Goal: Transaction & Acquisition: Purchase product/service

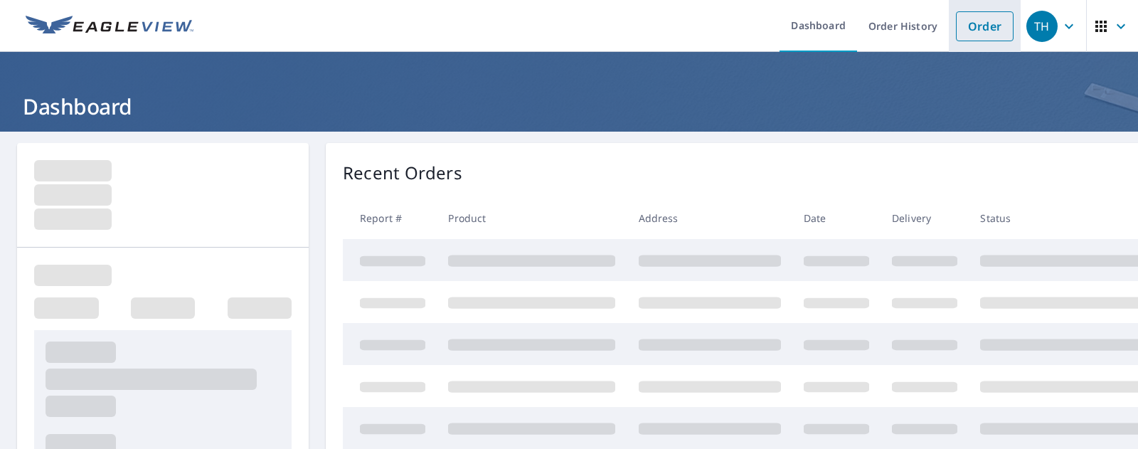
click at [978, 31] on link "Order" at bounding box center [985, 26] width 58 height 30
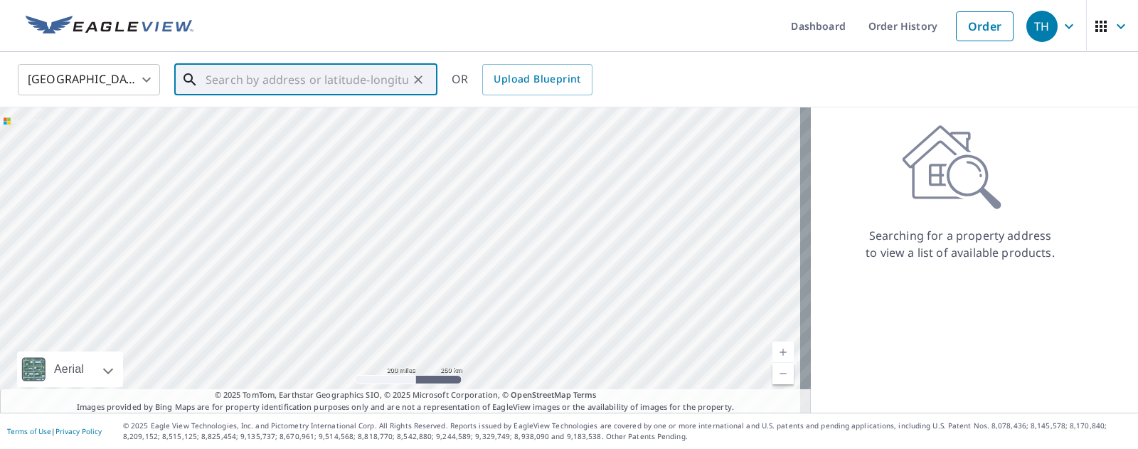
click at [242, 82] on input "text" at bounding box center [306, 80] width 203 height 40
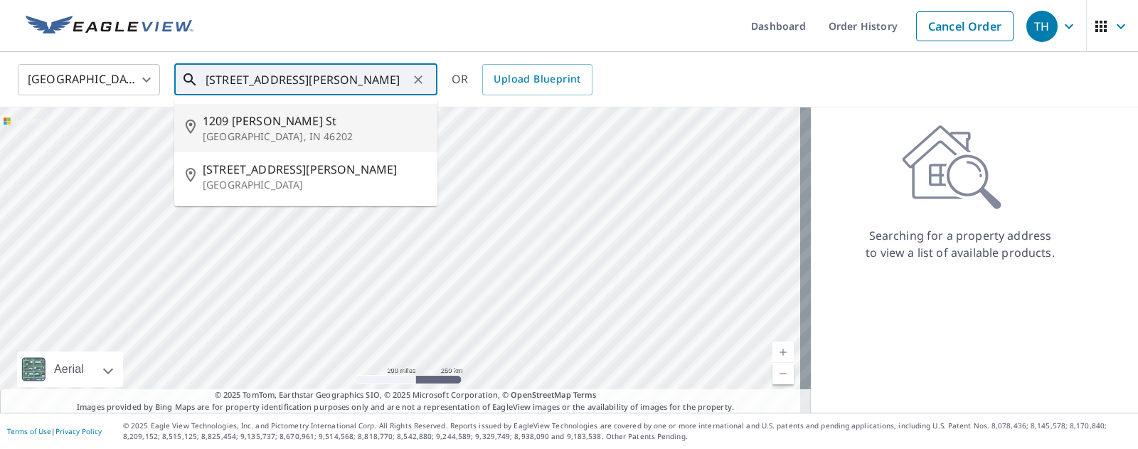
click at [262, 124] on span "1209 [PERSON_NAME] St" at bounding box center [314, 120] width 223 height 17
type input "[STREET_ADDRESS][PERSON_NAME]"
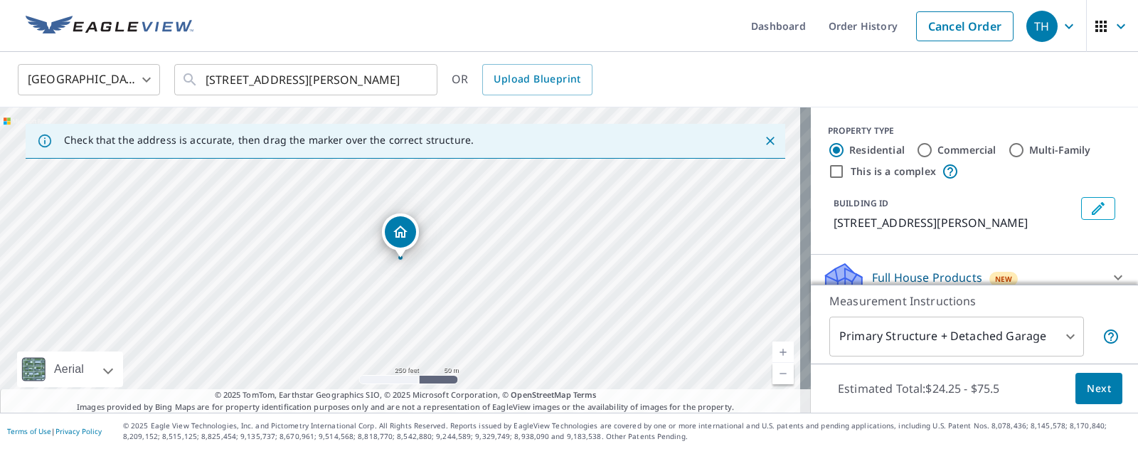
click at [394, 225] on icon "Dropped pin, building 1, Residential property, 1209 Bates St Indianapolis, IN 4…" at bounding box center [400, 231] width 17 height 17
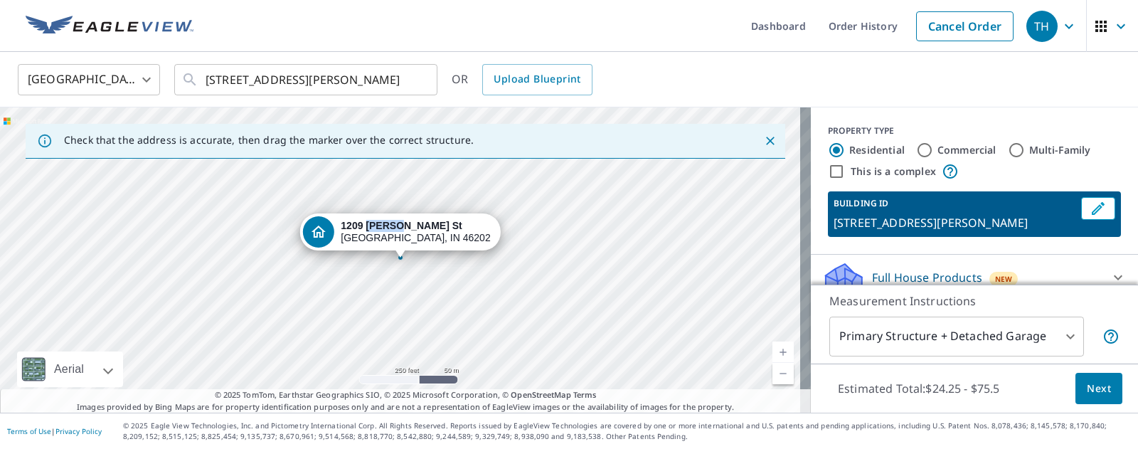
click at [394, 225] on strong "1209 [PERSON_NAME] St" at bounding box center [401, 225] width 121 height 11
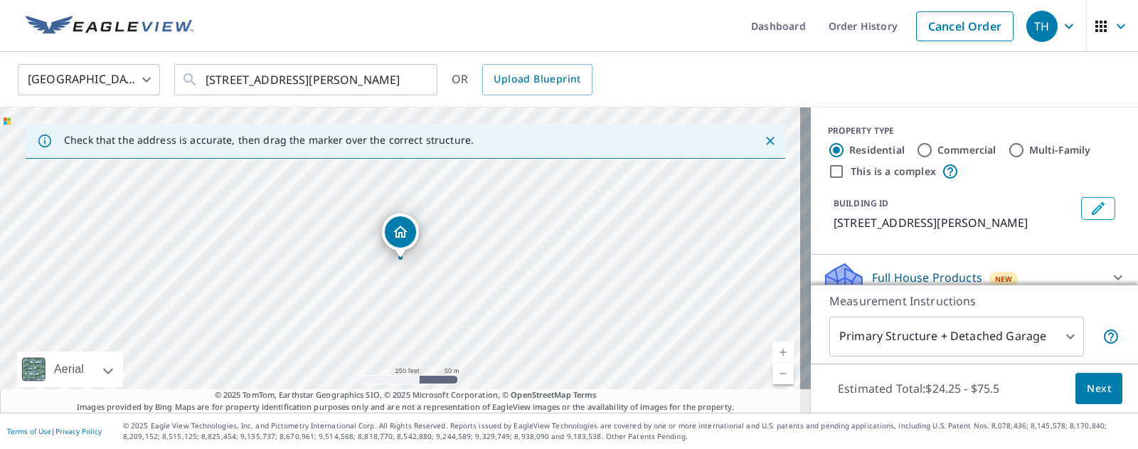
click at [398, 261] on div "[STREET_ADDRESS][PERSON_NAME]" at bounding box center [405, 259] width 811 height 305
click at [1086, 389] on span "Next" at bounding box center [1098, 389] width 24 height 18
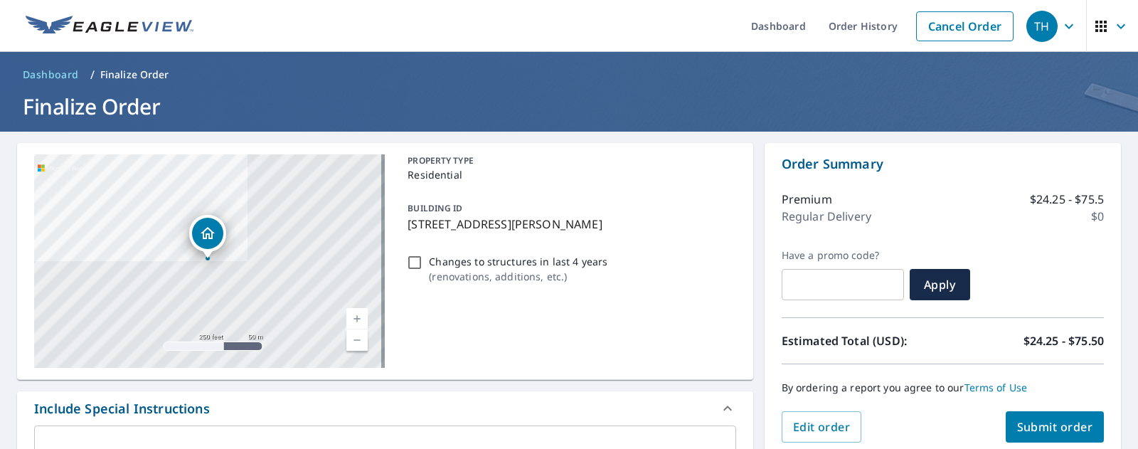
click at [207, 260] on div at bounding box center [208, 258] width 6 height 6
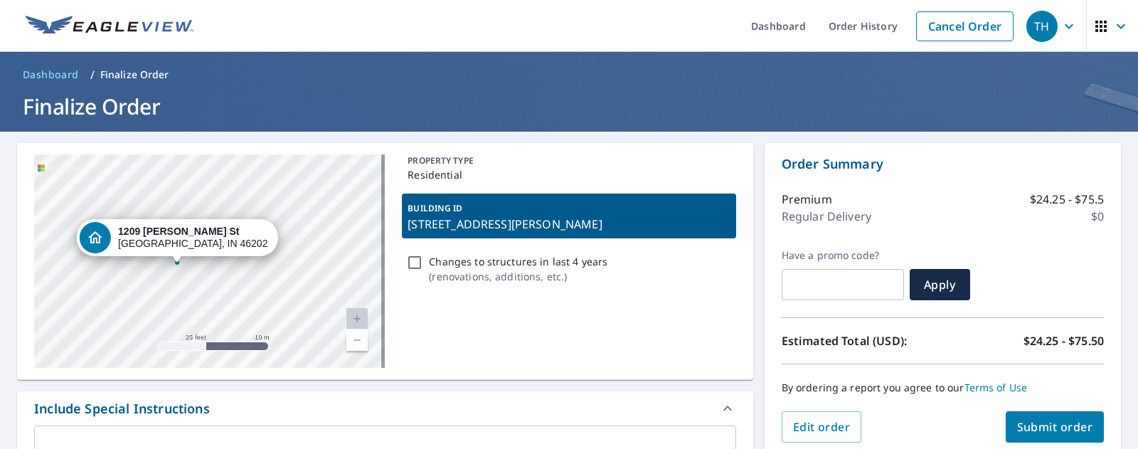
drag, startPoint x: 103, startPoint y: 311, endPoint x: 192, endPoint y: 293, distance: 90.8
click at [192, 293] on div "[STREET_ADDRESS][PERSON_NAME]" at bounding box center [209, 260] width 351 height 213
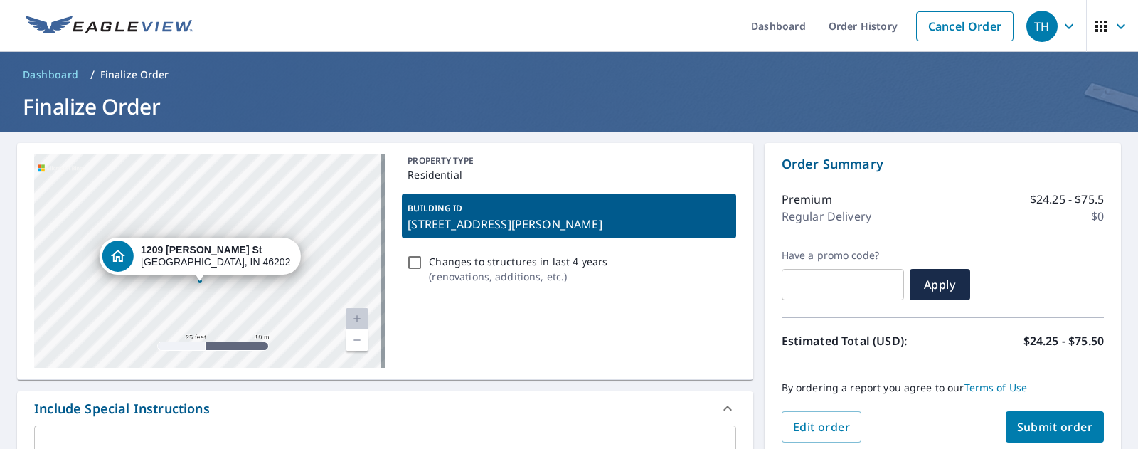
drag, startPoint x: 237, startPoint y: 181, endPoint x: 265, endPoint y: 205, distance: 36.3
click at [268, 203] on div "[STREET_ADDRESS][PERSON_NAME]" at bounding box center [209, 260] width 351 height 213
drag, startPoint x: 208, startPoint y: 255, endPoint x: 216, endPoint y: 242, distance: 16.0
click at [216, 242] on strong "1209 [PERSON_NAME] St" at bounding box center [217, 242] width 121 height 11
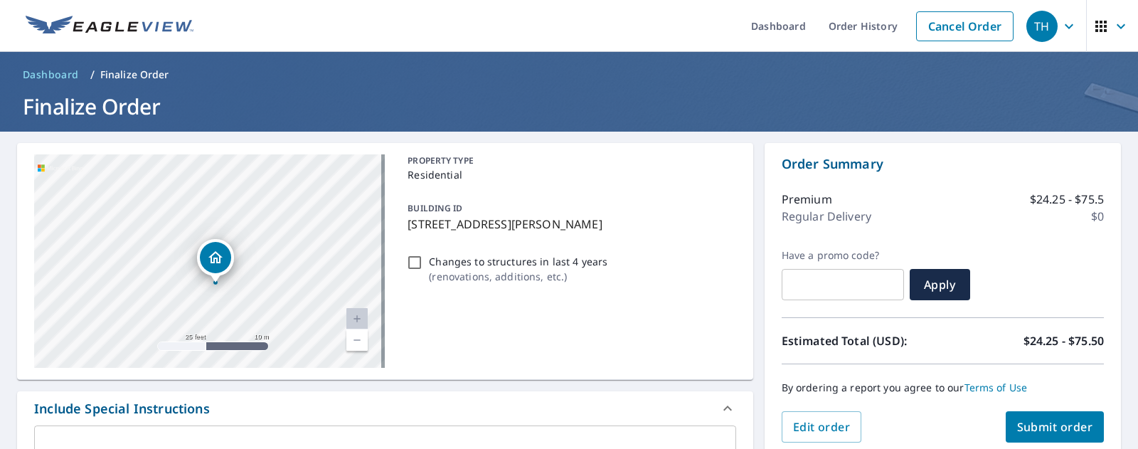
drag, startPoint x: 220, startPoint y: 198, endPoint x: 228, endPoint y: 223, distance: 25.4
click at [228, 223] on div "[STREET_ADDRESS][PERSON_NAME]" at bounding box center [209, 260] width 351 height 213
drag, startPoint x: 215, startPoint y: 254, endPoint x: 232, endPoint y: 250, distance: 18.1
click at [232, 250] on icon "Dropped pin, building 1, Residential property, 1209 Bates St Indianapolis, IN 4…" at bounding box center [233, 253] width 17 height 17
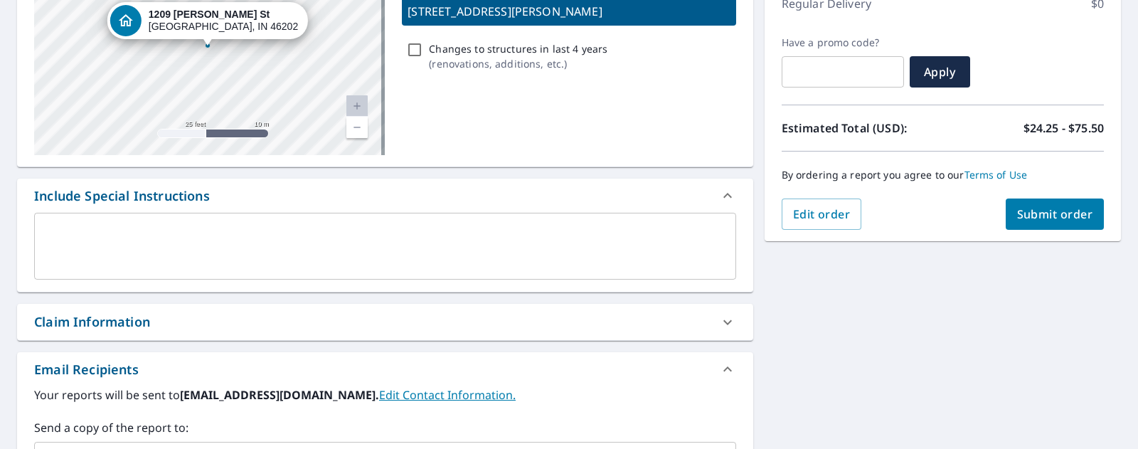
scroll to position [213, 0]
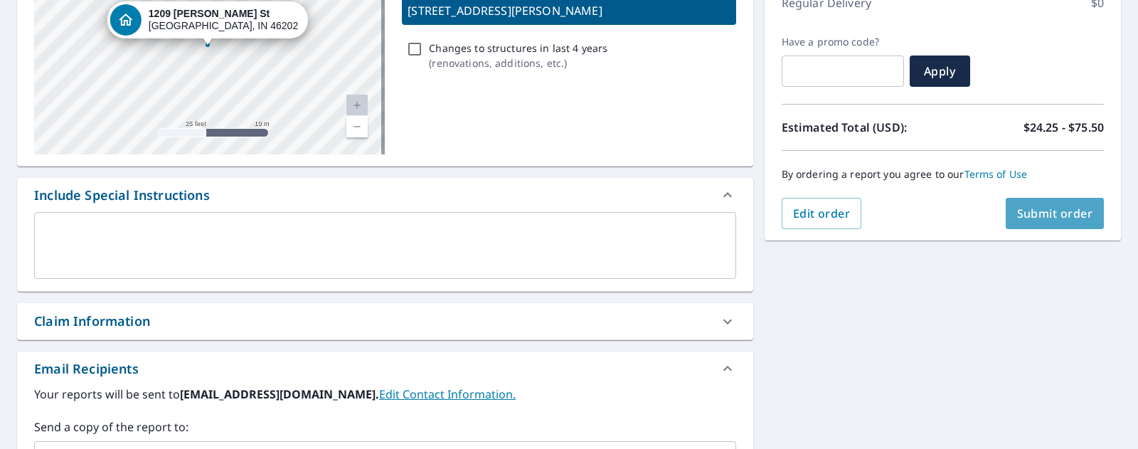
click at [1066, 207] on span "Submit order" at bounding box center [1055, 213] width 76 height 16
checkbox input "true"
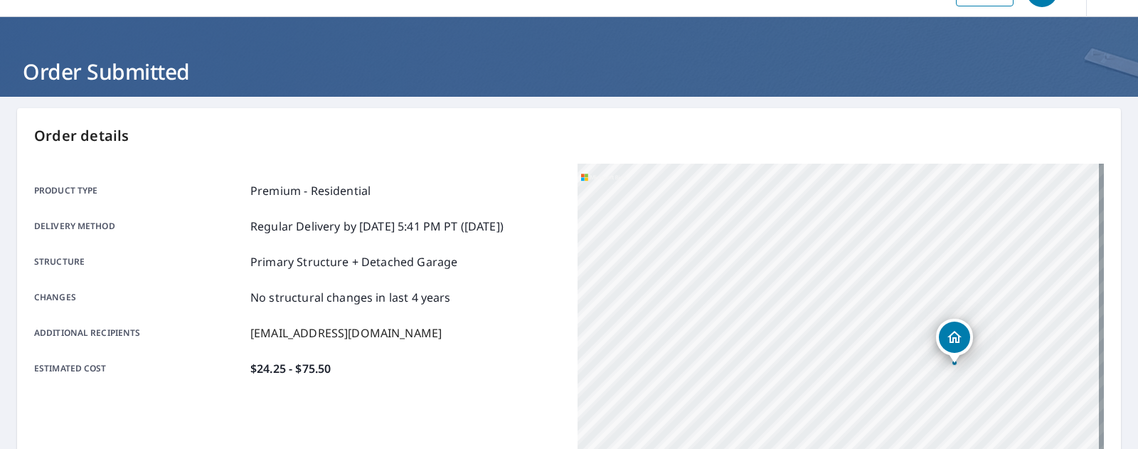
scroll to position [33, 0]
